Goal: Browse casually

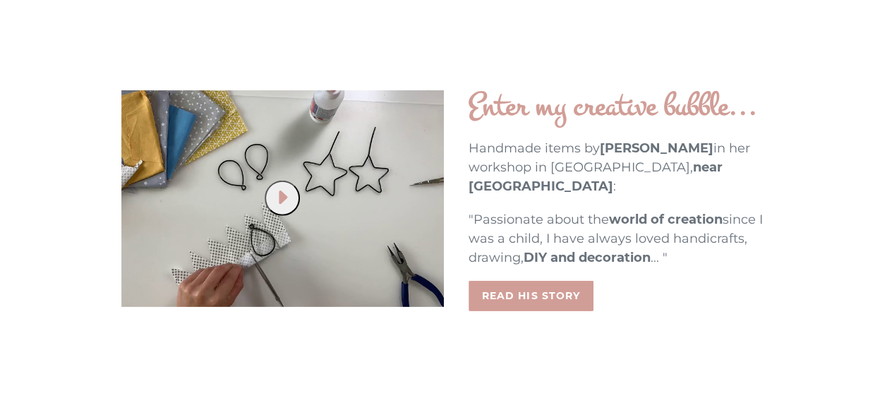
scroll to position [2051, 0]
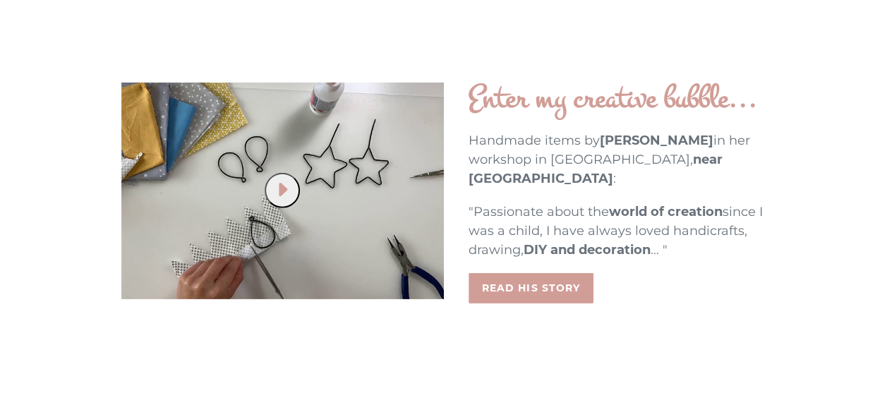
click at [270, 176] on button "Play Video" at bounding box center [282, 190] width 35 height 35
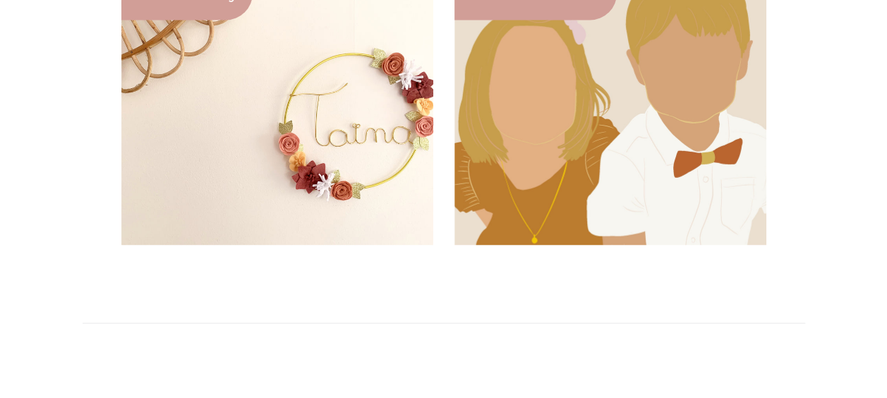
scroll to position [1211, 0]
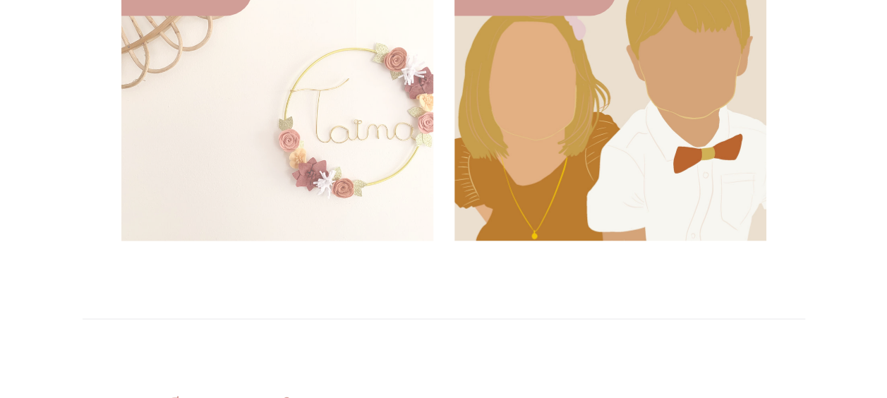
click at [254, 164] on div at bounding box center [277, 101] width 318 height 284
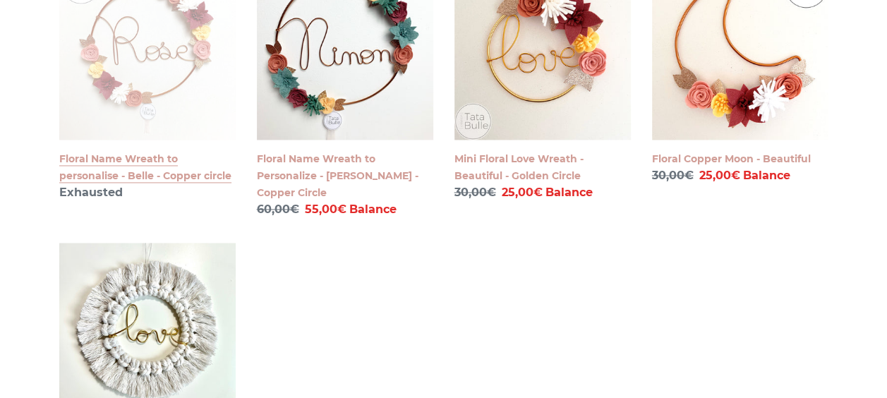
scroll to position [1336, 0]
